Goal: Information Seeking & Learning: Stay updated

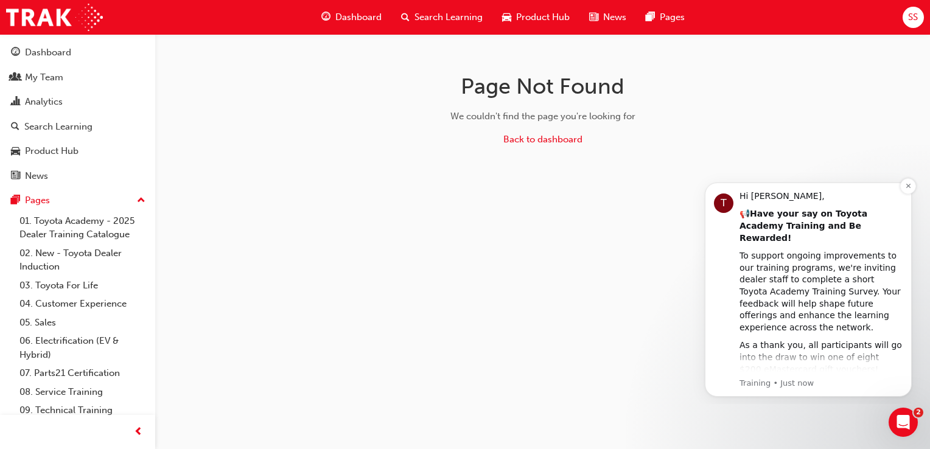
click at [792, 382] on link "Take The Survey" at bounding box center [785, 387] width 70 height 10
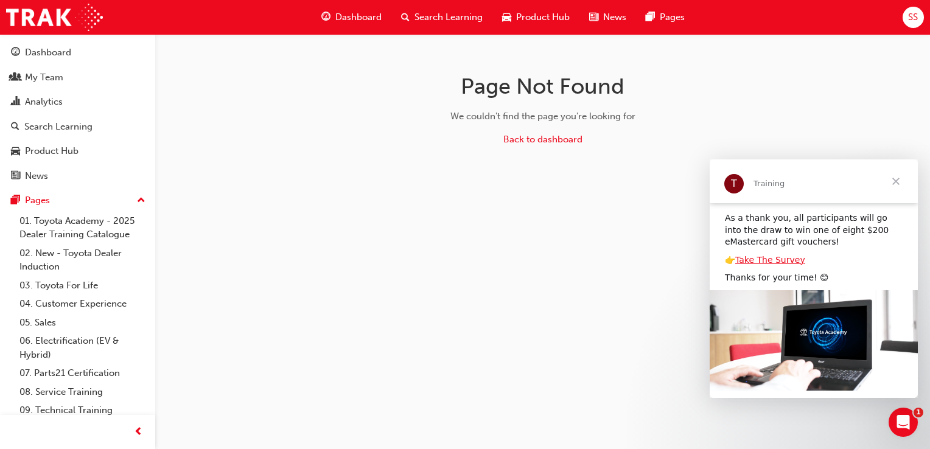
scroll to position [130, 0]
click at [773, 254] on link "Take The Survey" at bounding box center [771, 259] width 70 height 10
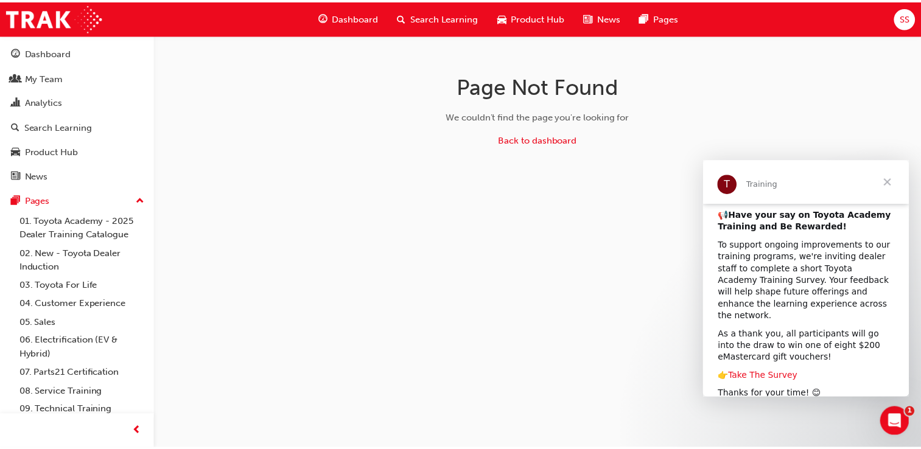
scroll to position [0, 0]
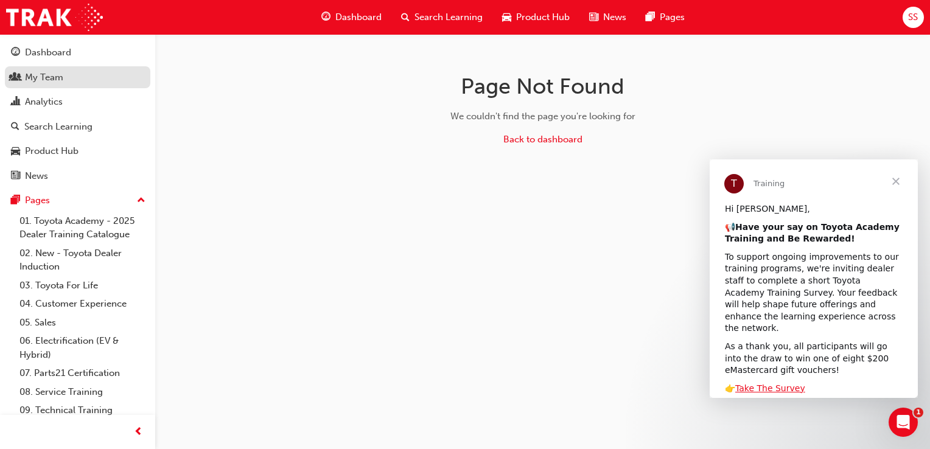
click at [68, 82] on div "My Team" at bounding box center [77, 77] width 133 height 15
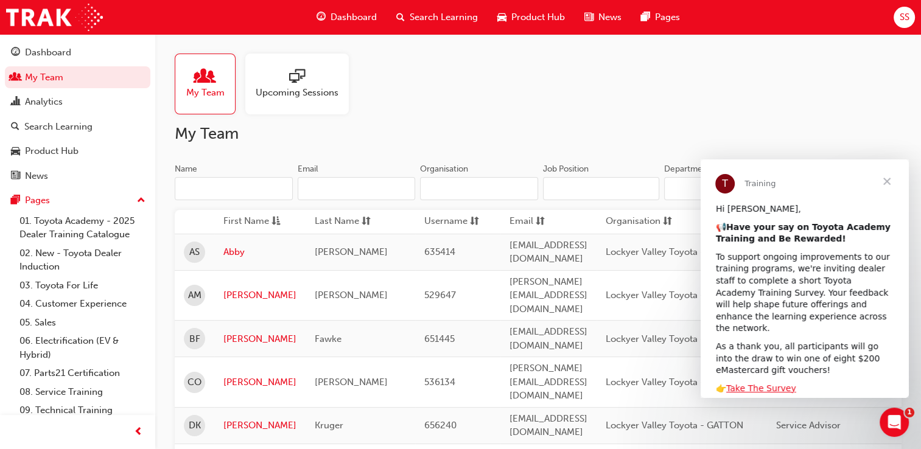
click at [888, 180] on span "Close" at bounding box center [887, 182] width 44 height 44
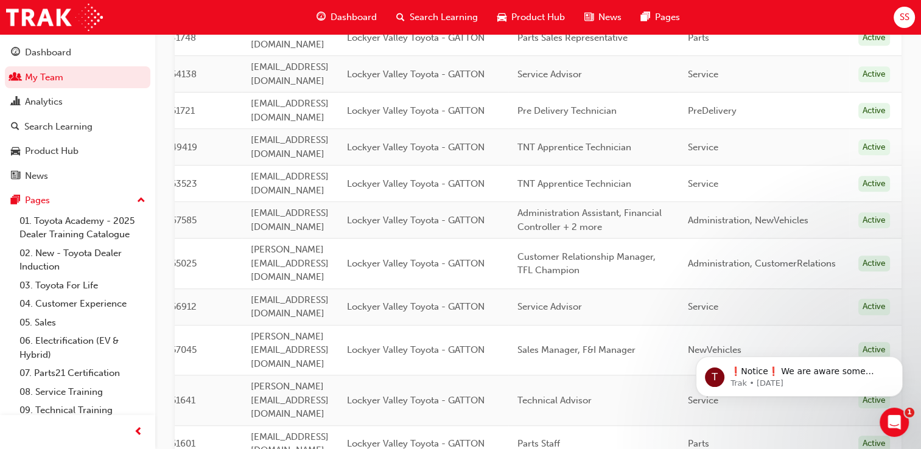
scroll to position [0, 336]
click at [711, 287] on div "T ❗Notice❗ We are aware some training completions are missing from history, we …" at bounding box center [799, 321] width 224 height 152
click at [903, 415] on div "Open Intercom Messenger" at bounding box center [893, 421] width 40 height 40
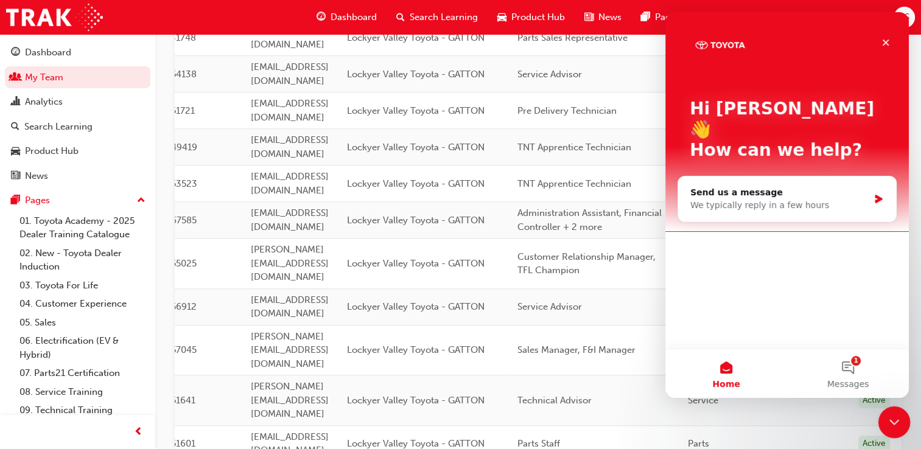
scroll to position [0, 0]
click at [890, 43] on icon "Close" at bounding box center [886, 43] width 10 height 10
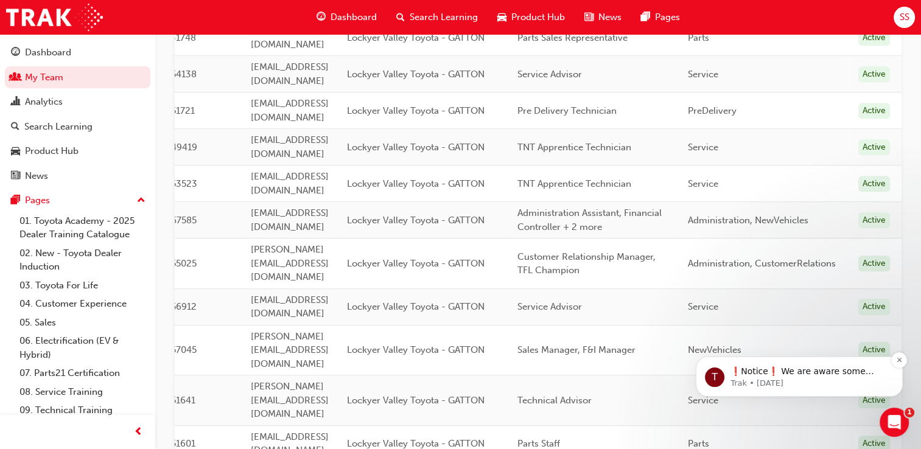
click at [864, 370] on span "❗Notice❗ We are aware some training completions are missing from history, we ar…" at bounding box center [808, 396] width 154 height 58
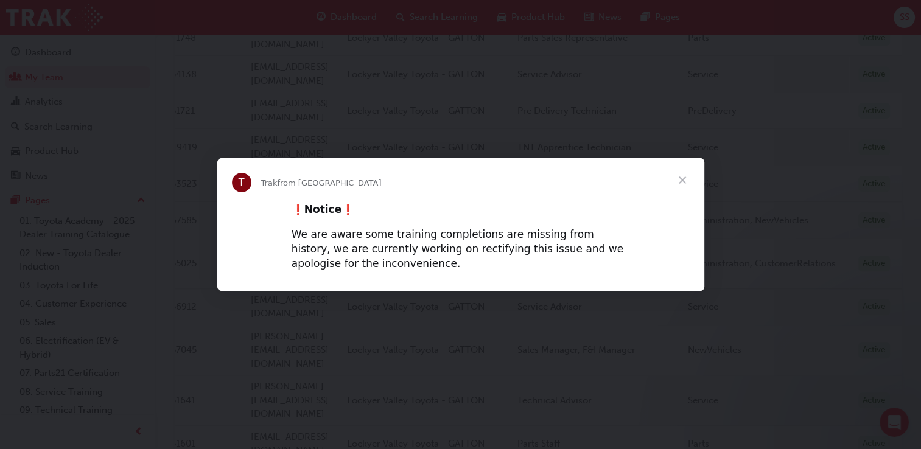
click at [686, 185] on span "Close" at bounding box center [683, 180] width 44 height 44
